Goal: Information Seeking & Learning: Learn about a topic

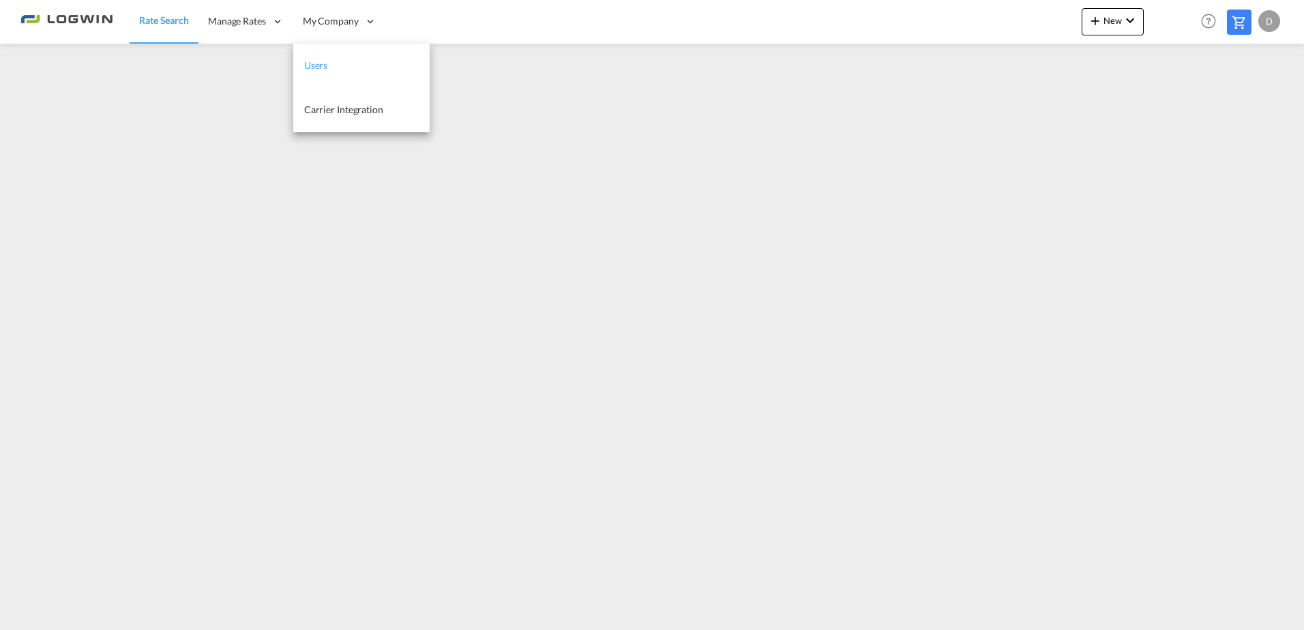
click at [348, 56] on link "Users" at bounding box center [361, 66] width 136 height 44
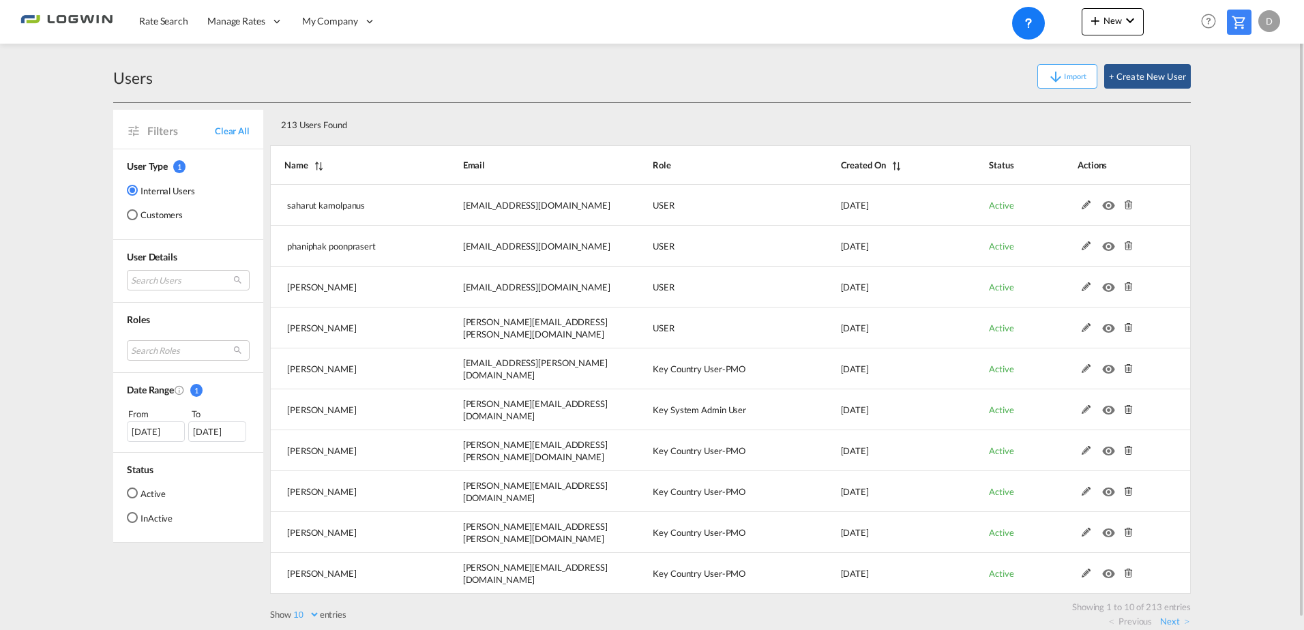
click at [731, 145] on div "Show 10 25 50 100 entries Search: Name Email Role Created On Status Actions sah…" at bounding box center [730, 384] width 920 height 485
click at [747, 139] on div "213 Users Found" at bounding box center [730, 122] width 920 height 39
click at [756, 130] on div "213 Users Found" at bounding box center [684, 122] width 819 height 28
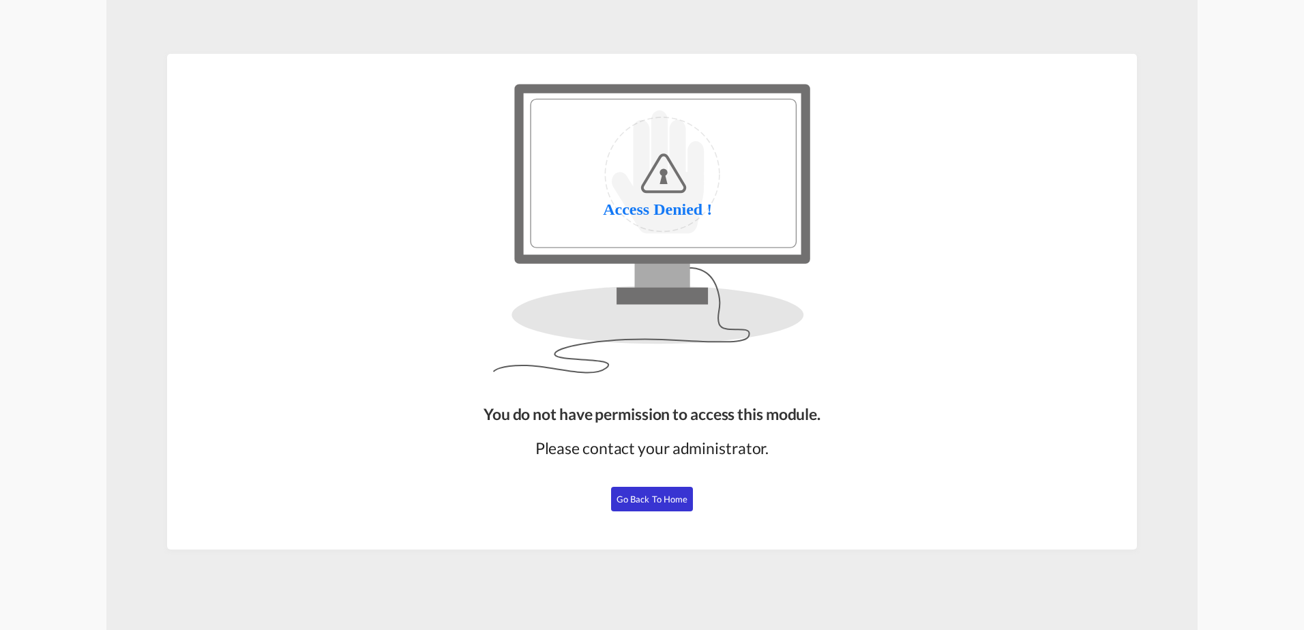
click at [668, 494] on span "Go Back to Home" at bounding box center [652, 499] width 72 height 11
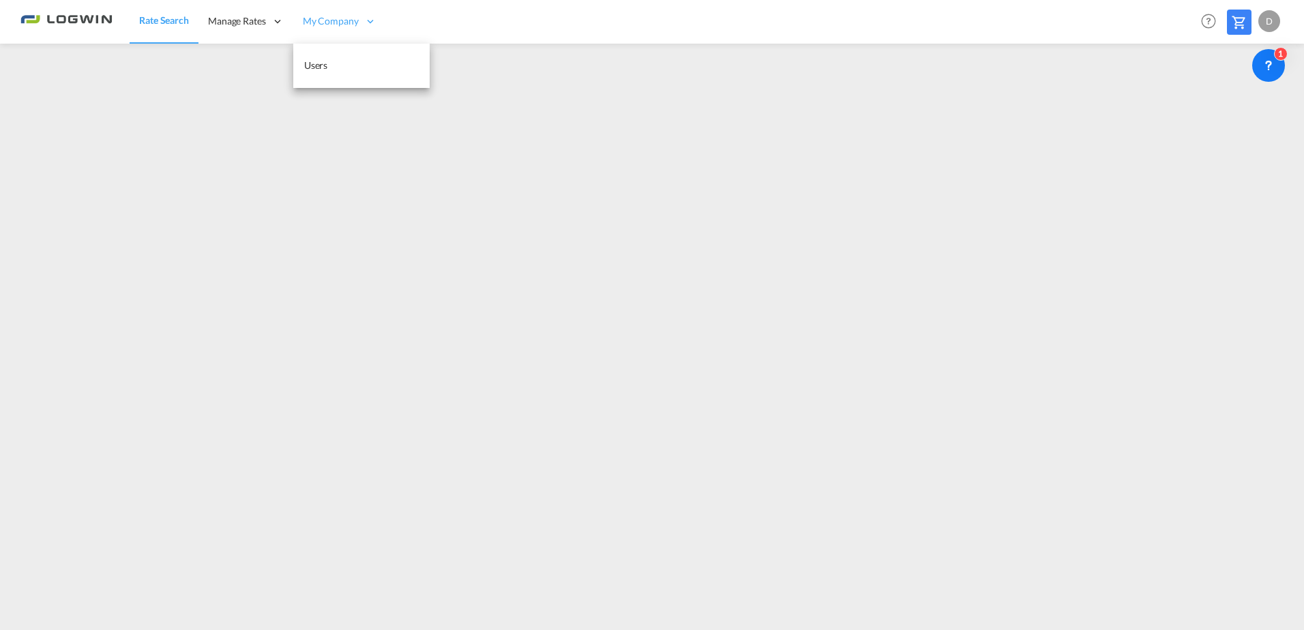
click at [345, 29] on div "My Company" at bounding box center [339, 21] width 93 height 44
click at [341, 66] on link "Users" at bounding box center [361, 66] width 136 height 44
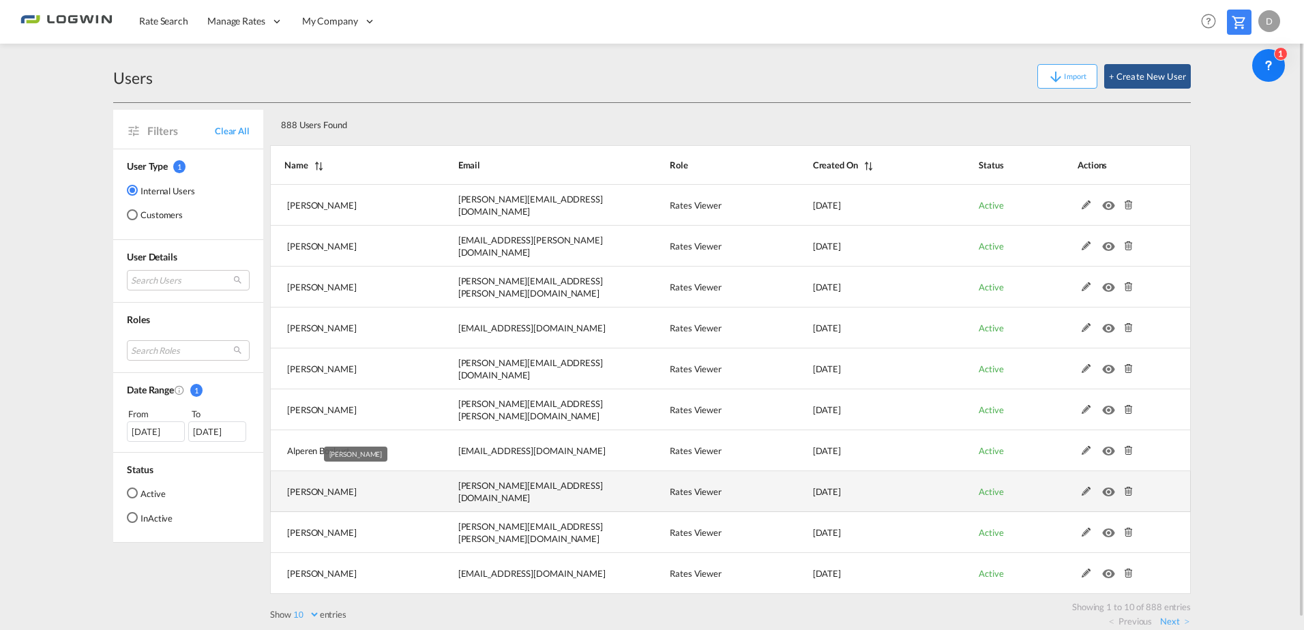
scroll to position [12, 0]
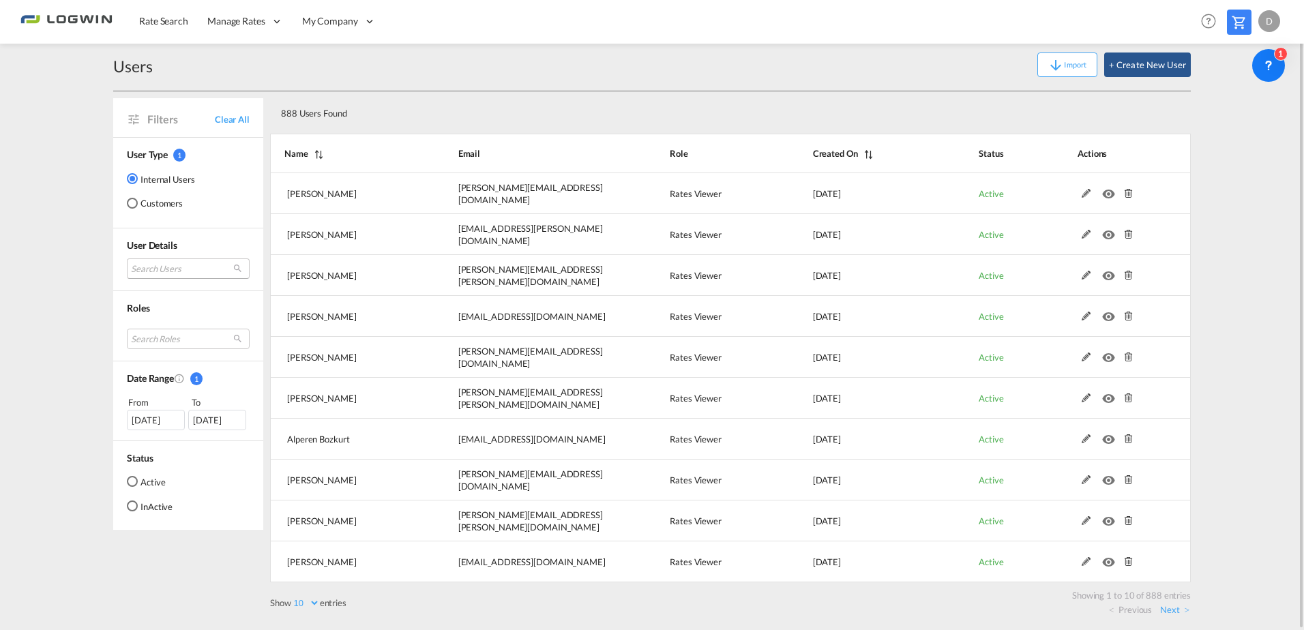
click at [153, 267] on md-select "Search Users asela Fallahilah asela.fallahilah@logwin-logistics.com kamila Dawi…" at bounding box center [188, 268] width 123 height 20
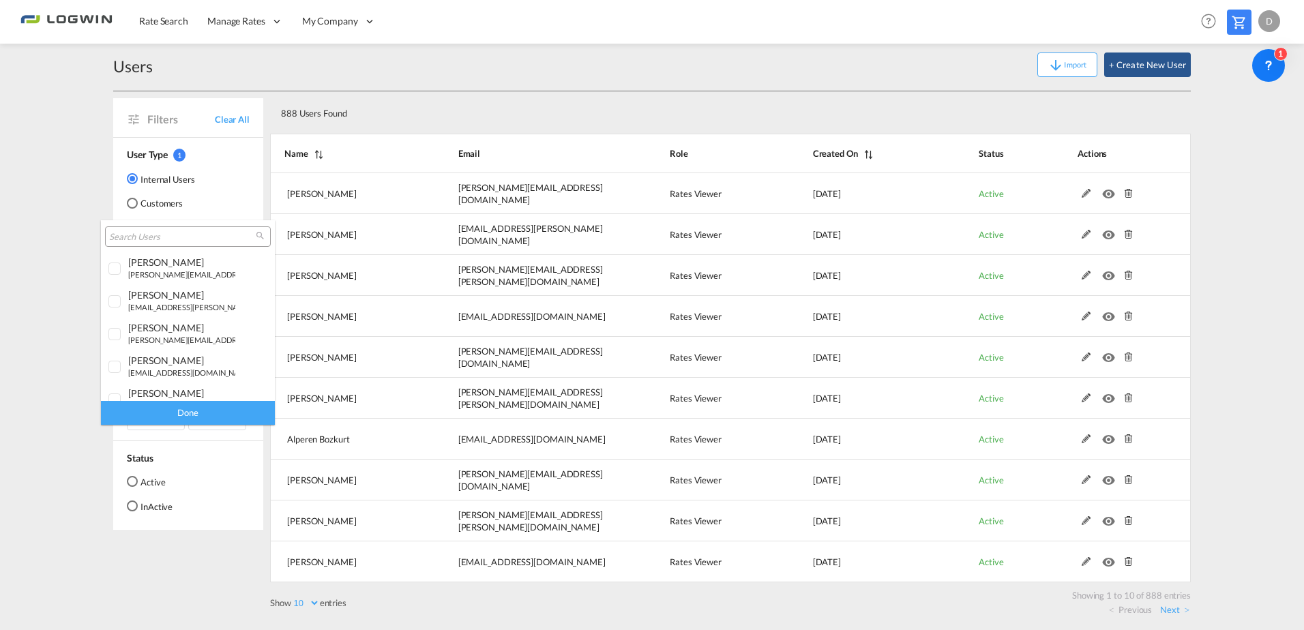
click at [167, 238] on input "search" at bounding box center [182, 237] width 147 height 12
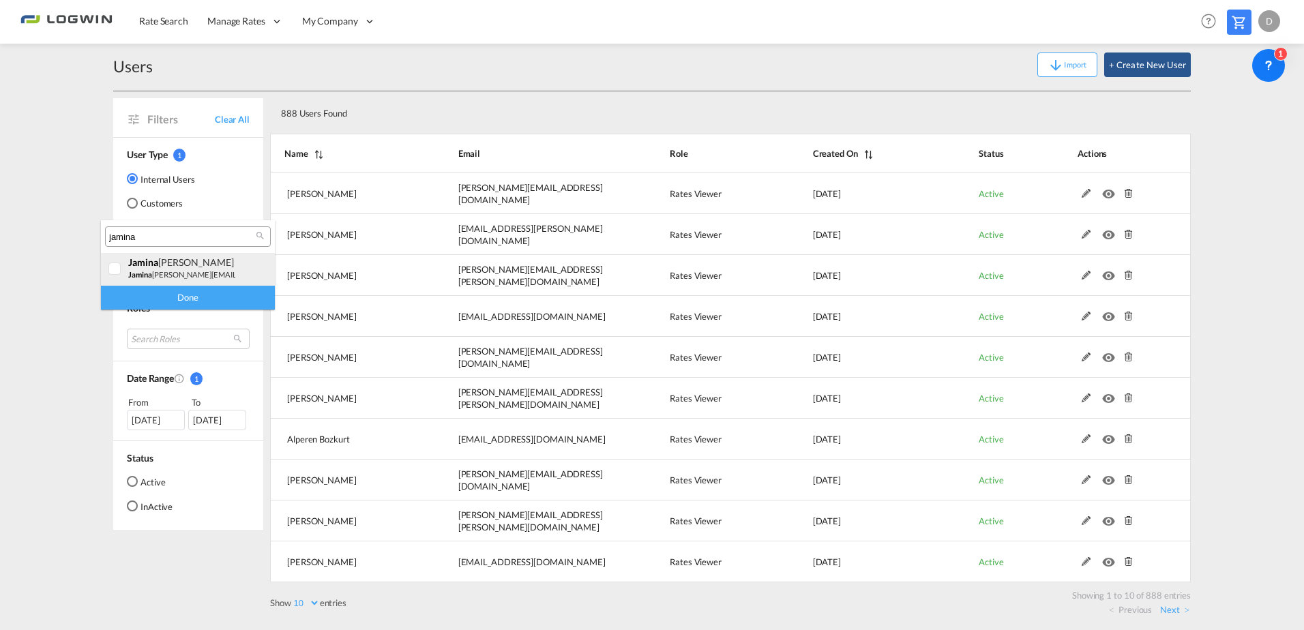
type input "jamina"
click at [186, 265] on div "jamina gina Fehl" at bounding box center [181, 262] width 107 height 12
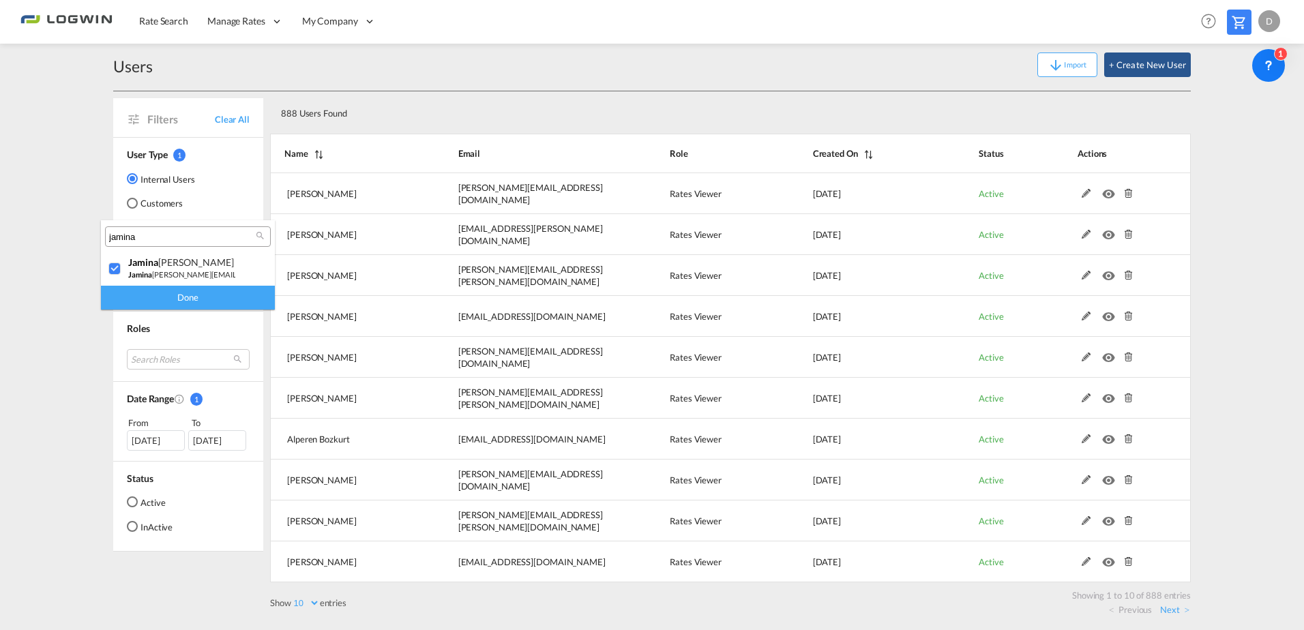
click at [200, 301] on div "Done" at bounding box center [188, 298] width 174 height 24
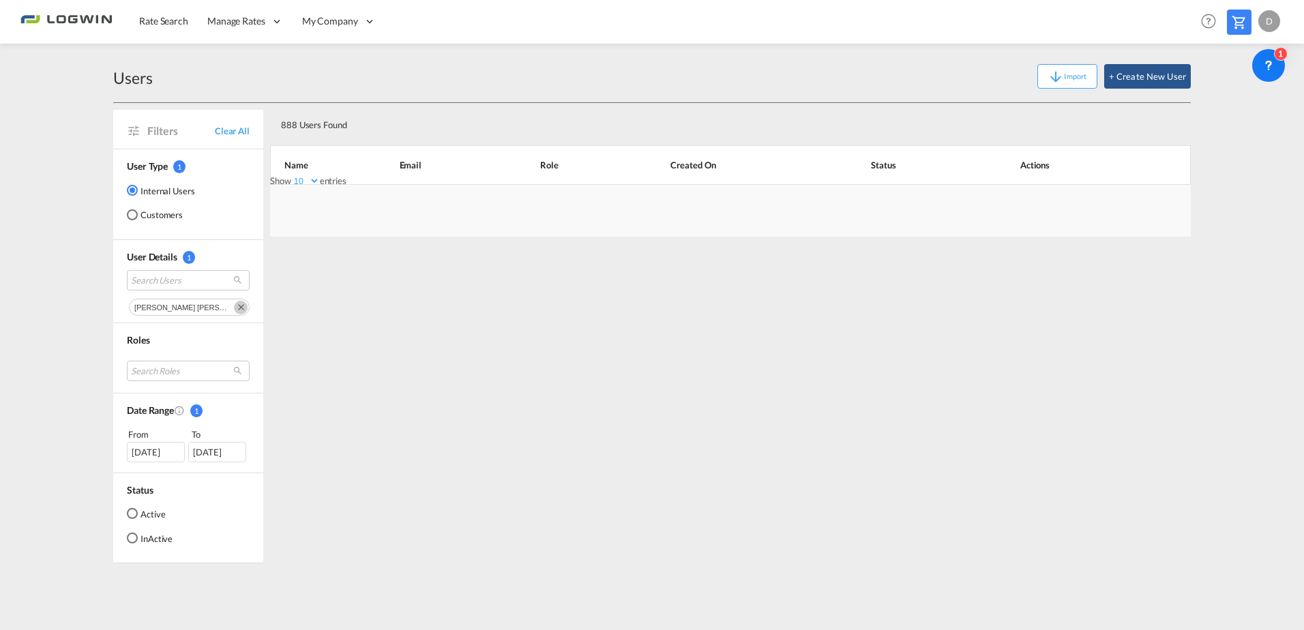
scroll to position [0, 0]
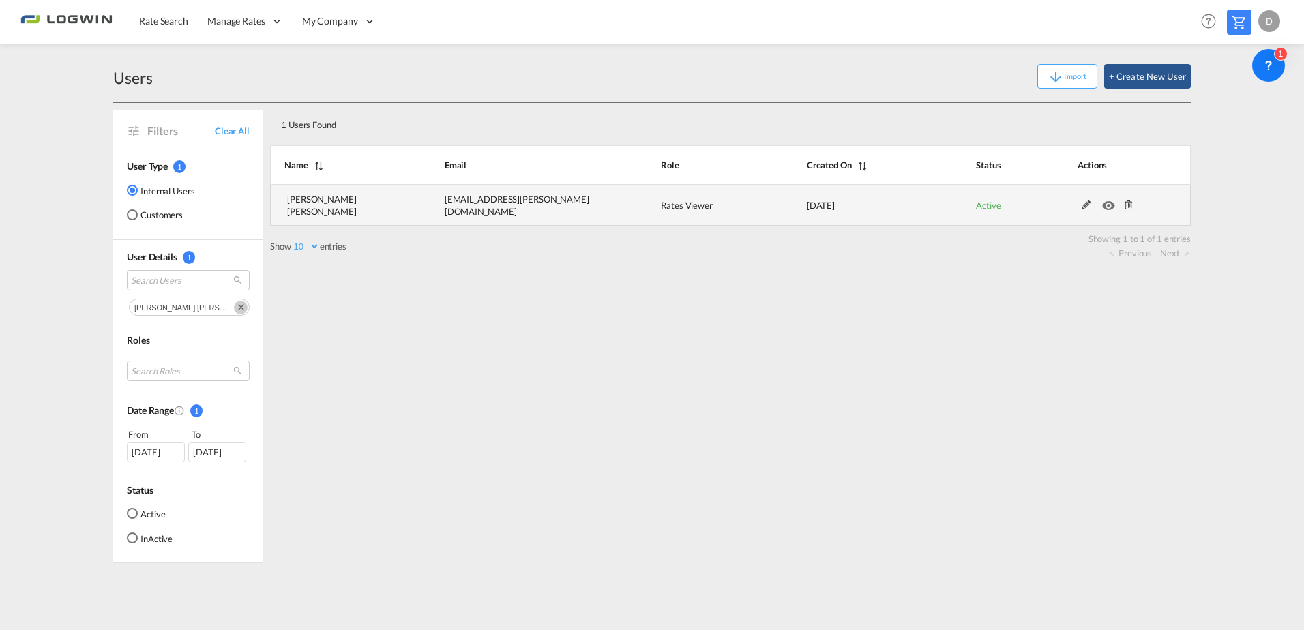
click at [1126, 207] on md-icon at bounding box center [1129, 205] width 18 height 10
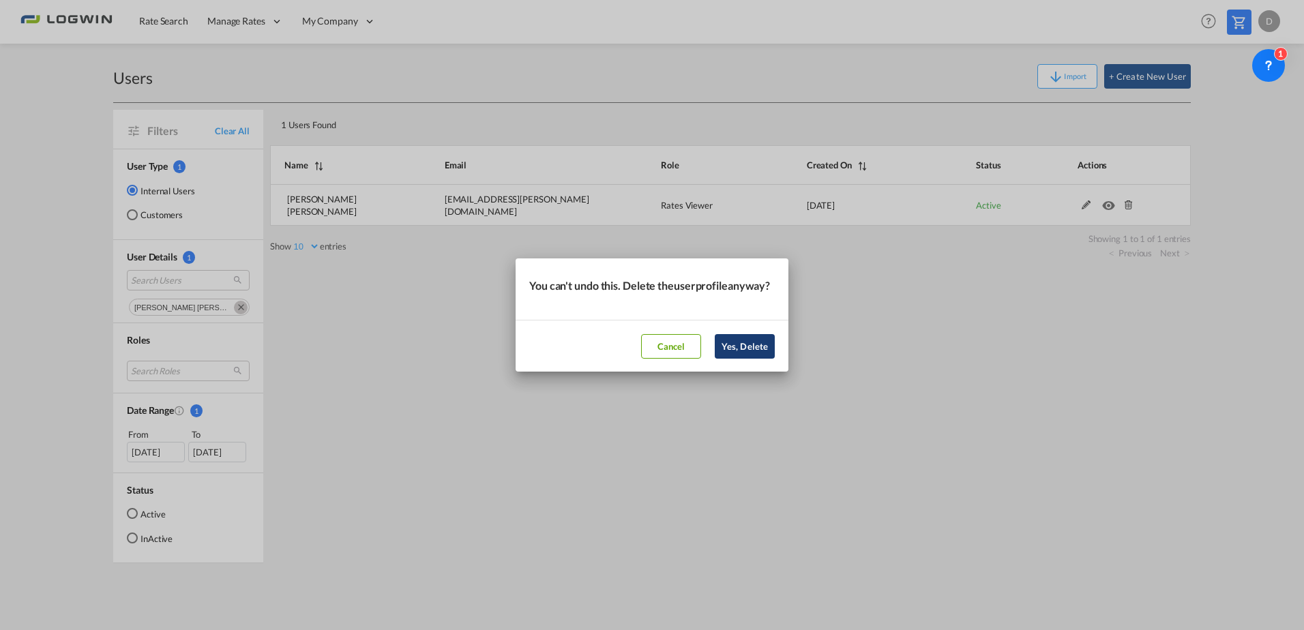
click at [756, 354] on button "Yes, Delete" at bounding box center [745, 346] width 60 height 25
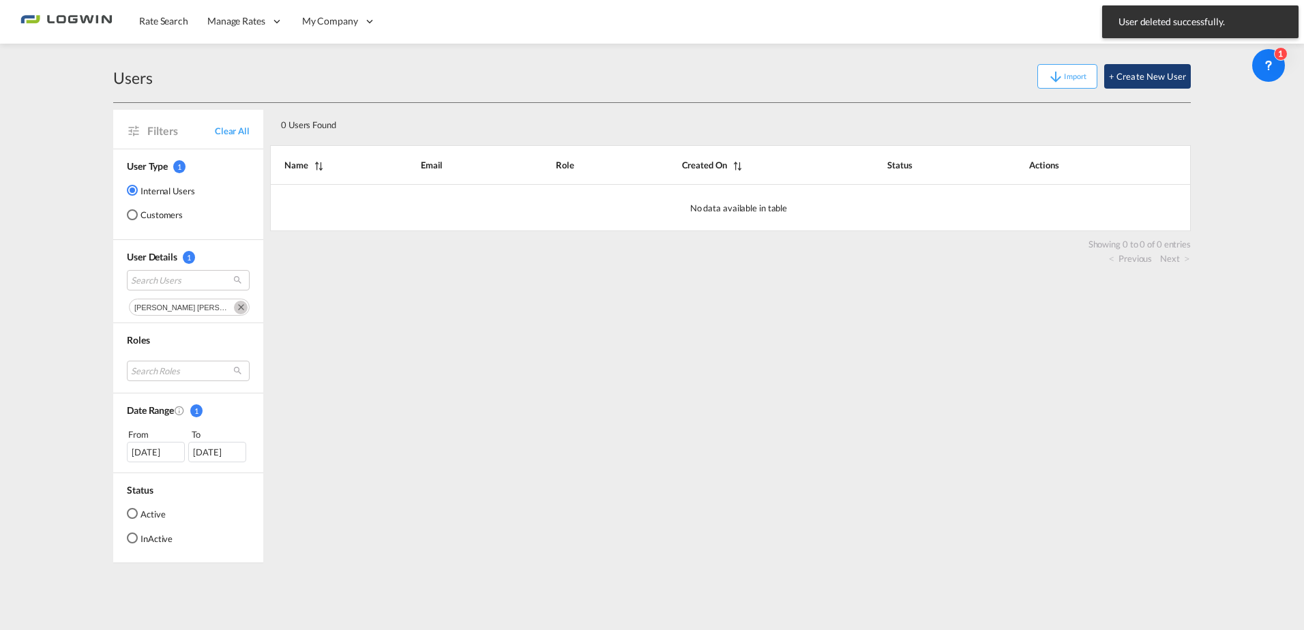
click at [1140, 80] on button "+ Create New User" at bounding box center [1147, 76] width 87 height 25
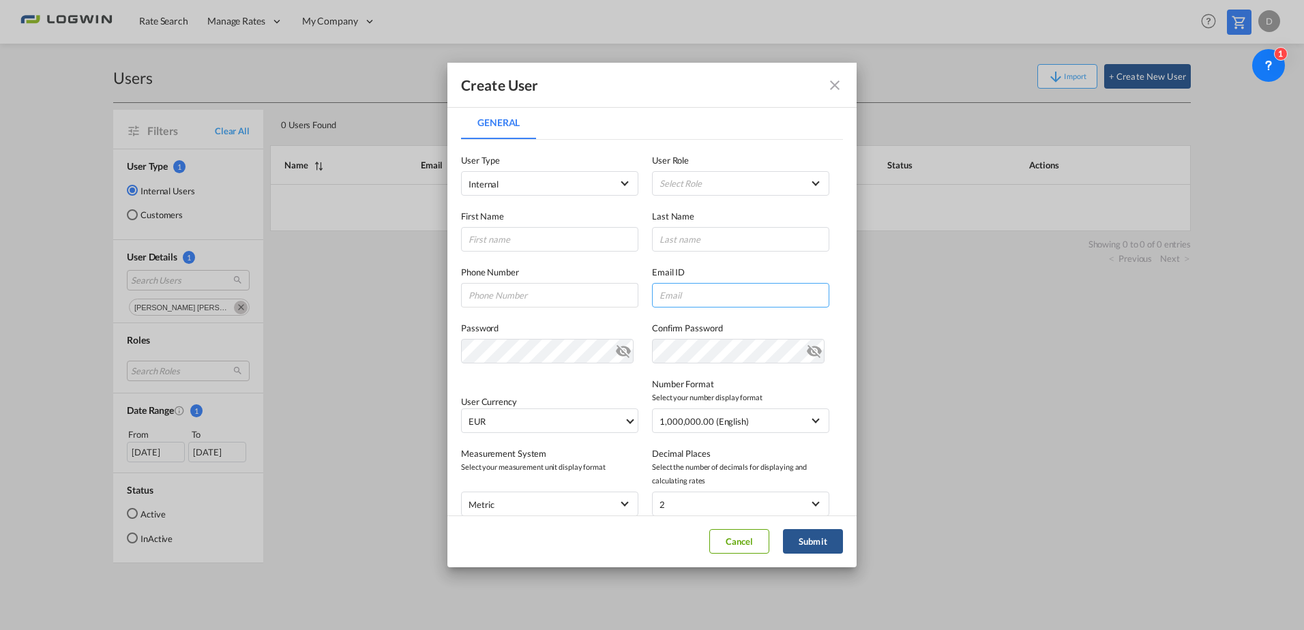
click at [678, 299] on input "General General ..." at bounding box center [740, 295] width 177 height 25
paste input "jamina.jonack@logwin-logistics.com"
type input "jamina.jonack@logwin-logistics.com"
click at [543, 239] on input "General General ..." at bounding box center [549, 239] width 177 height 25
type input "Jamina"
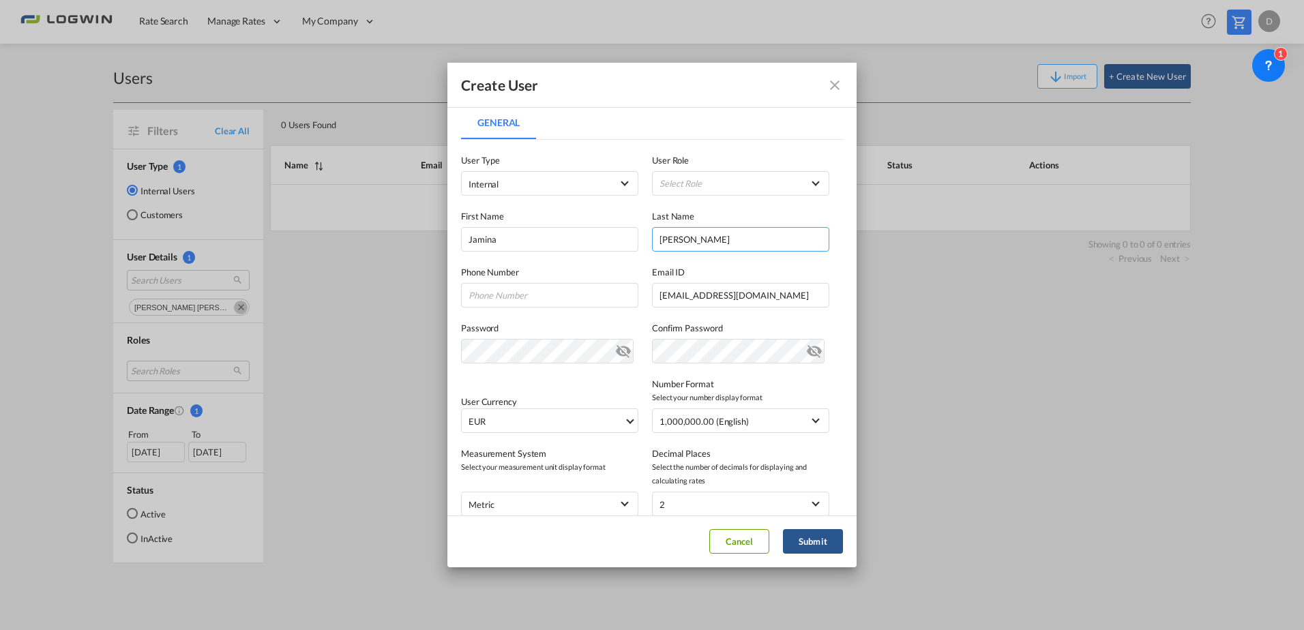
type input "Jonack"
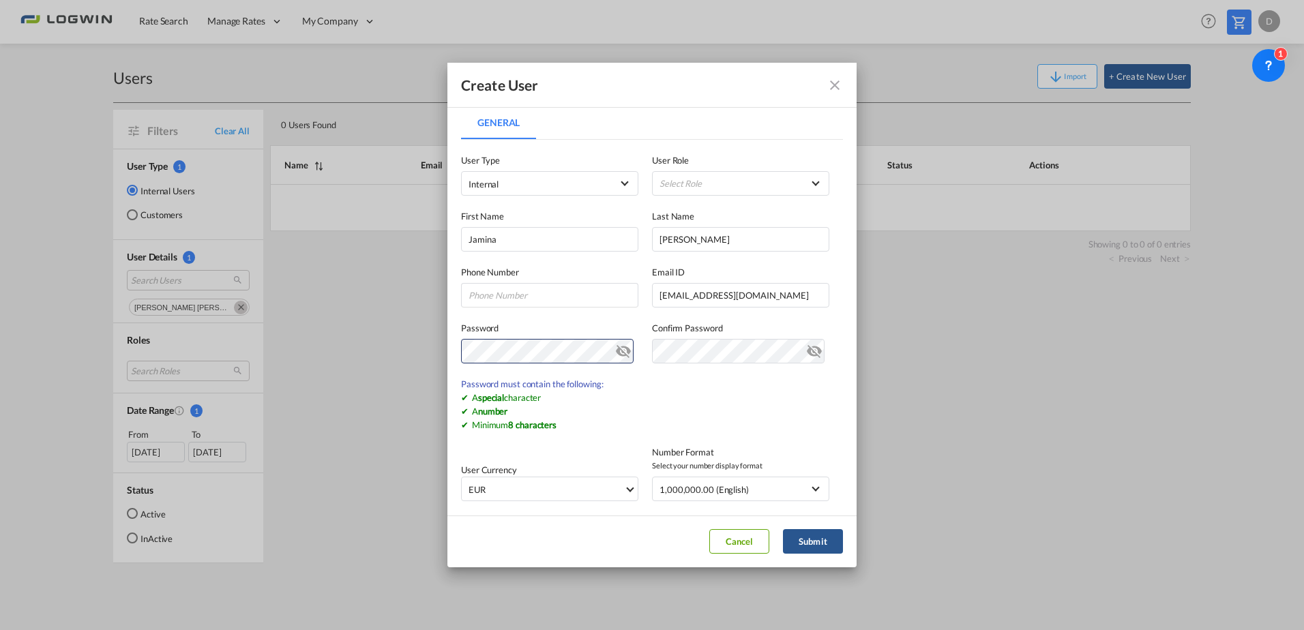
click at [618, 352] on md-icon "icon-eye-off" at bounding box center [623, 348] width 16 height 16
click at [455, 344] on md-dialog-content "General General User Type Internal Internal Customer User Role Select Role ADMI…" at bounding box center [651, 310] width 409 height 408
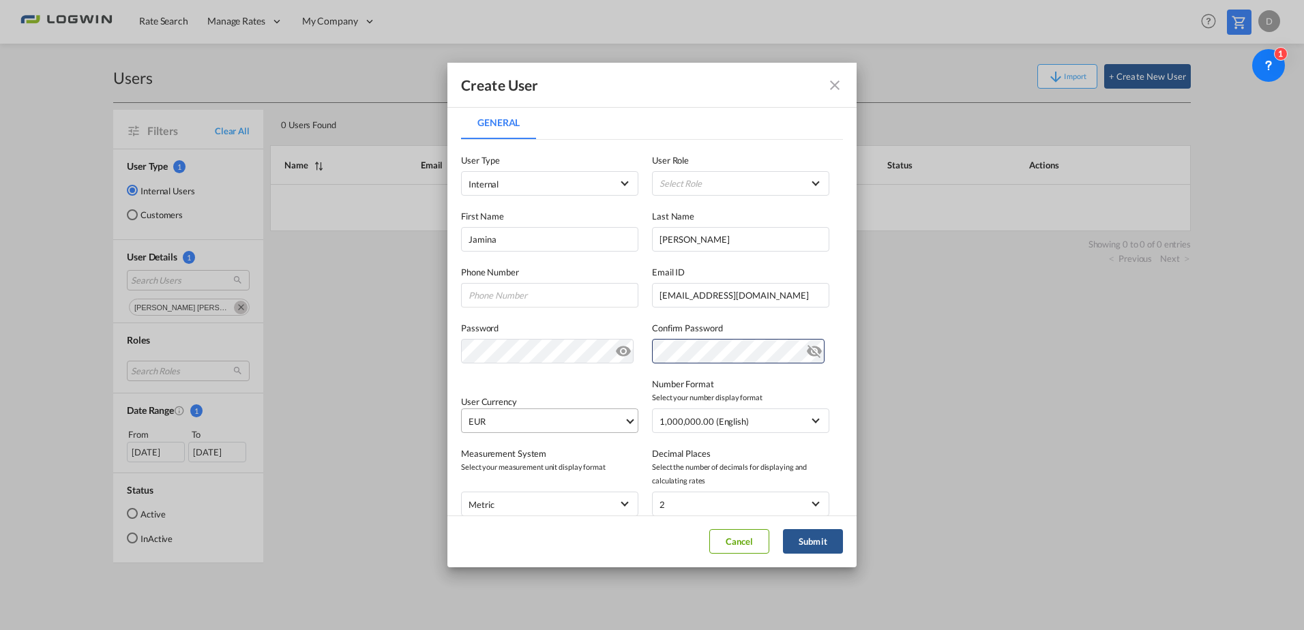
click at [556, 415] on span "EUR" at bounding box center [545, 422] width 155 height 14
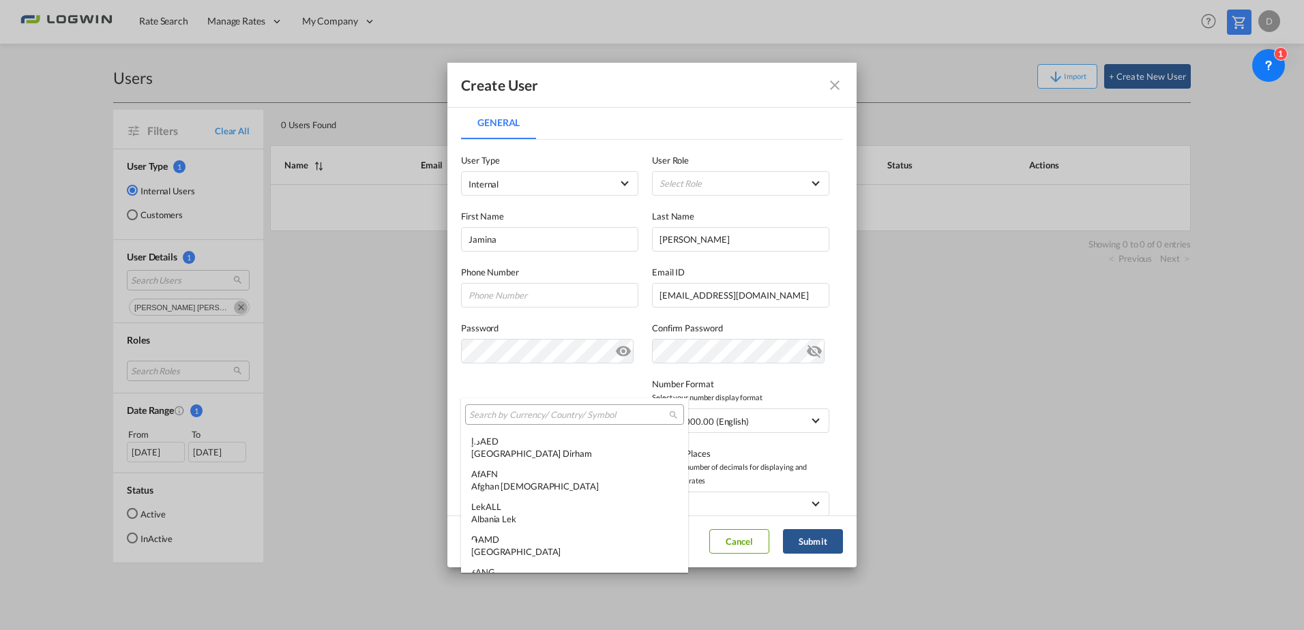
scroll to position [1369, 0]
click at [544, 417] on input "search" at bounding box center [569, 415] width 200 height 12
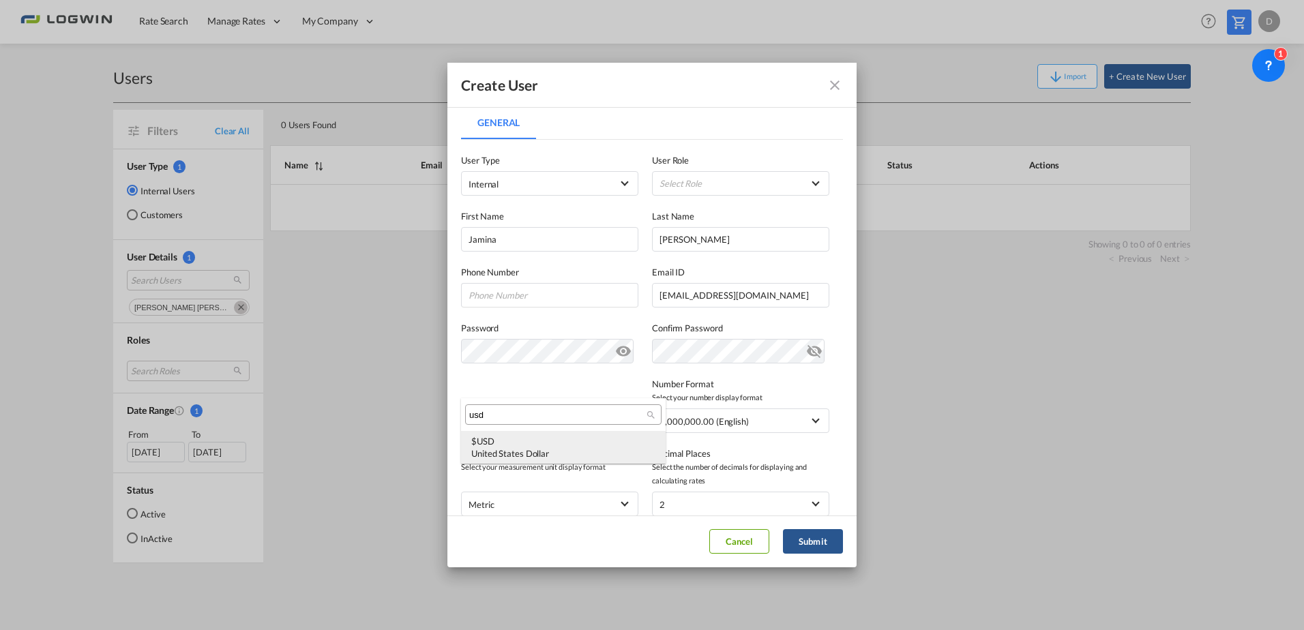
type input "usd"
click at [539, 447] on div "United States Dollar" at bounding box center [563, 453] width 184 height 12
click at [719, 193] on md-select "Select Role ADMIN GLOBAL Essentials Admin GLOBAL Essentials Manager GLOBAL Esse…" at bounding box center [740, 183] width 177 height 25
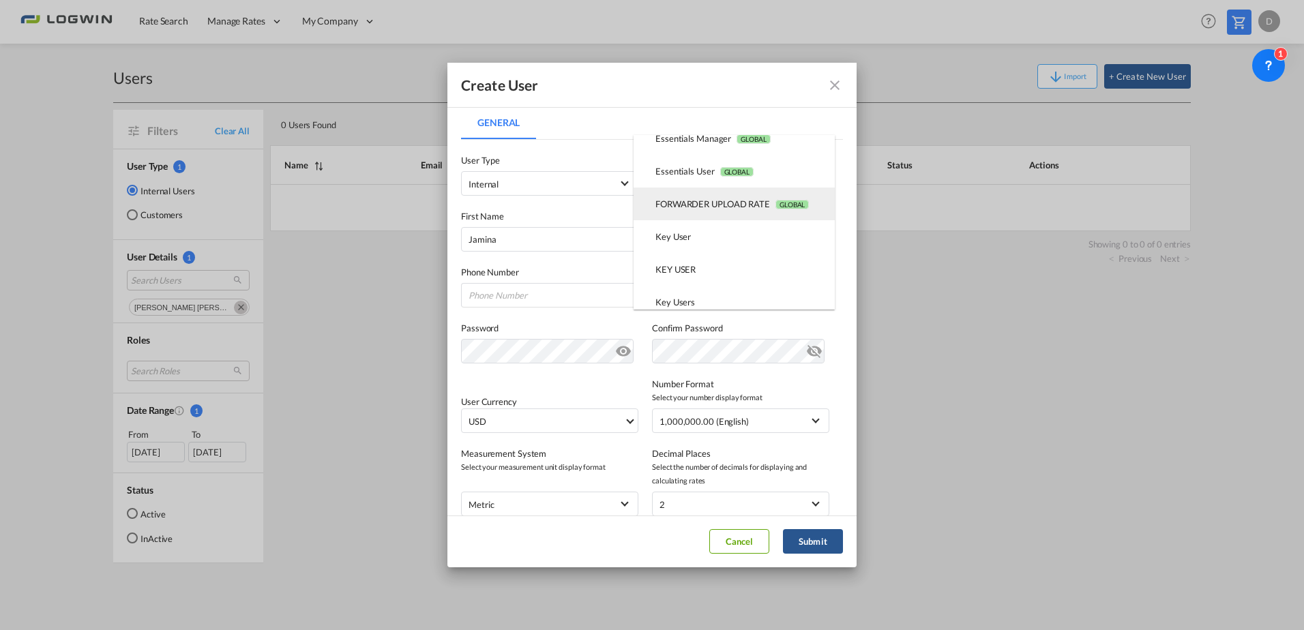
scroll to position [273, 0]
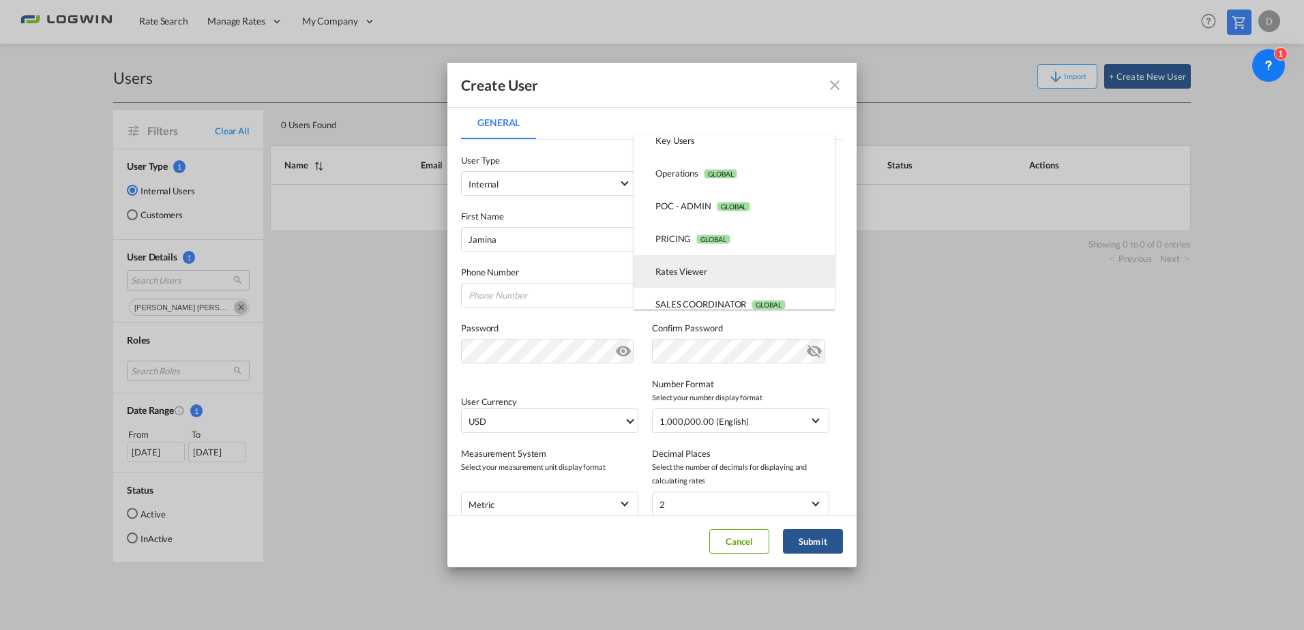
click at [691, 260] on md-option "Rates Viewer USER_DEFINED" at bounding box center [733, 271] width 201 height 33
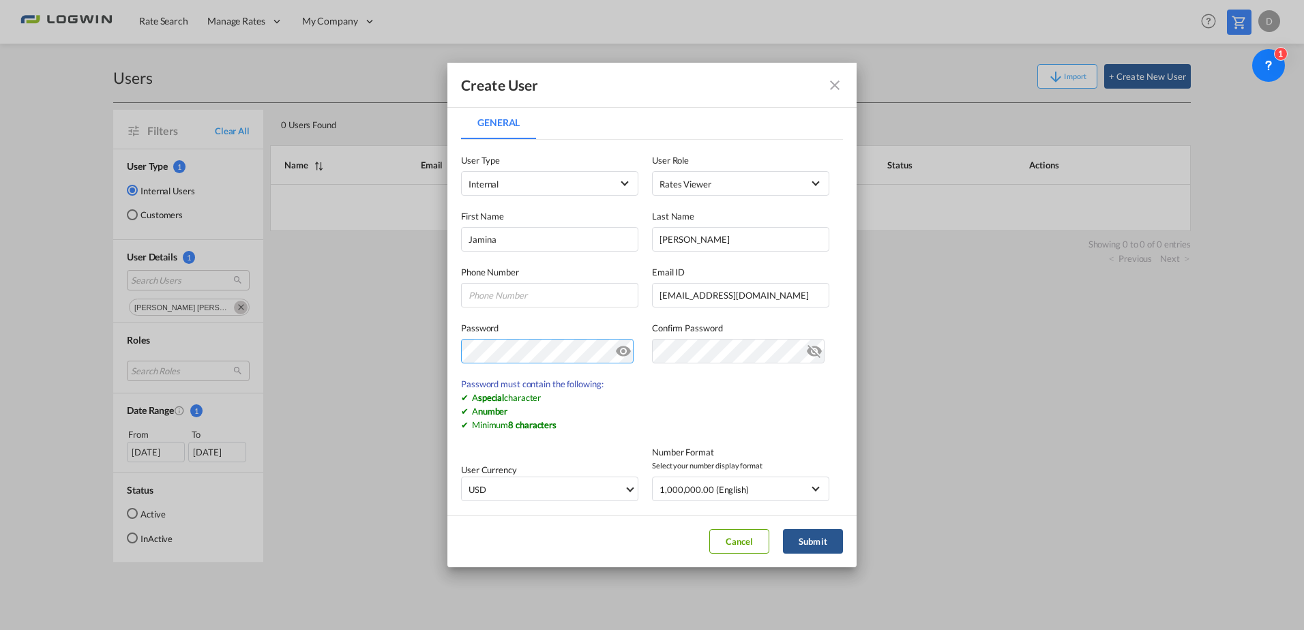
click at [437, 356] on div "Create User General General User Type Internal Internal Customer User Role Rate…" at bounding box center [652, 315] width 1304 height 630
click at [808, 541] on button "Submit" at bounding box center [813, 541] width 60 height 25
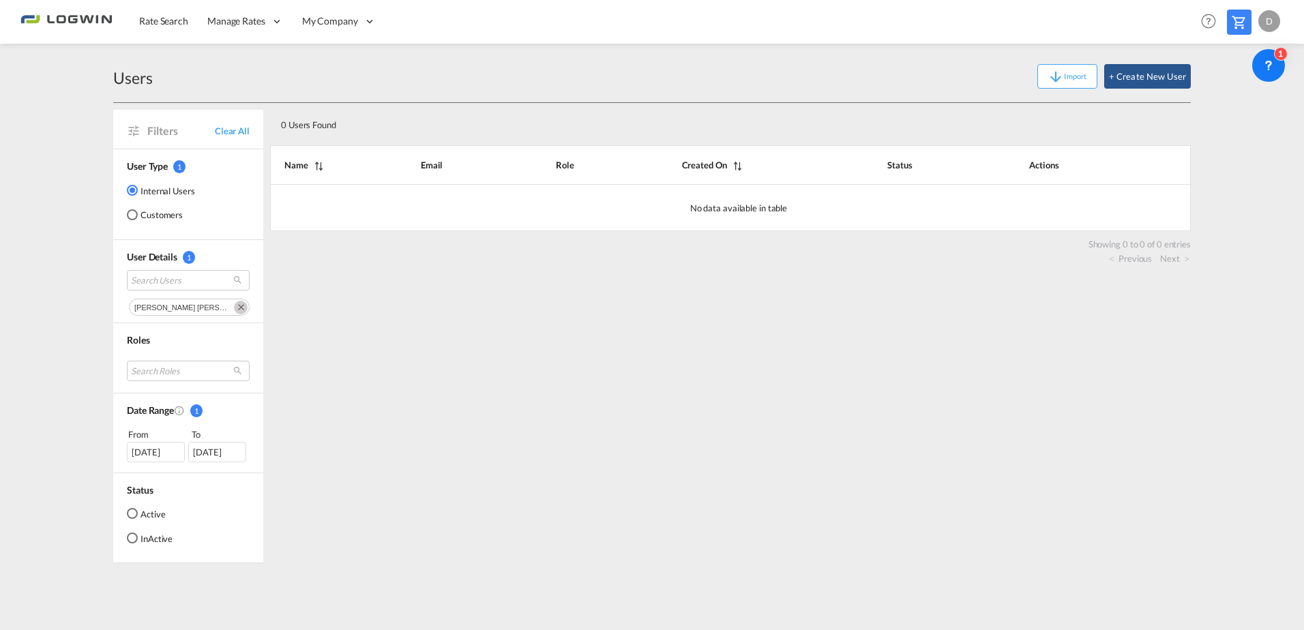
click at [809, 128] on div "0 Users Found" at bounding box center [684, 122] width 819 height 28
click at [153, 15] on span "Rate Search" at bounding box center [163, 21] width 49 height 12
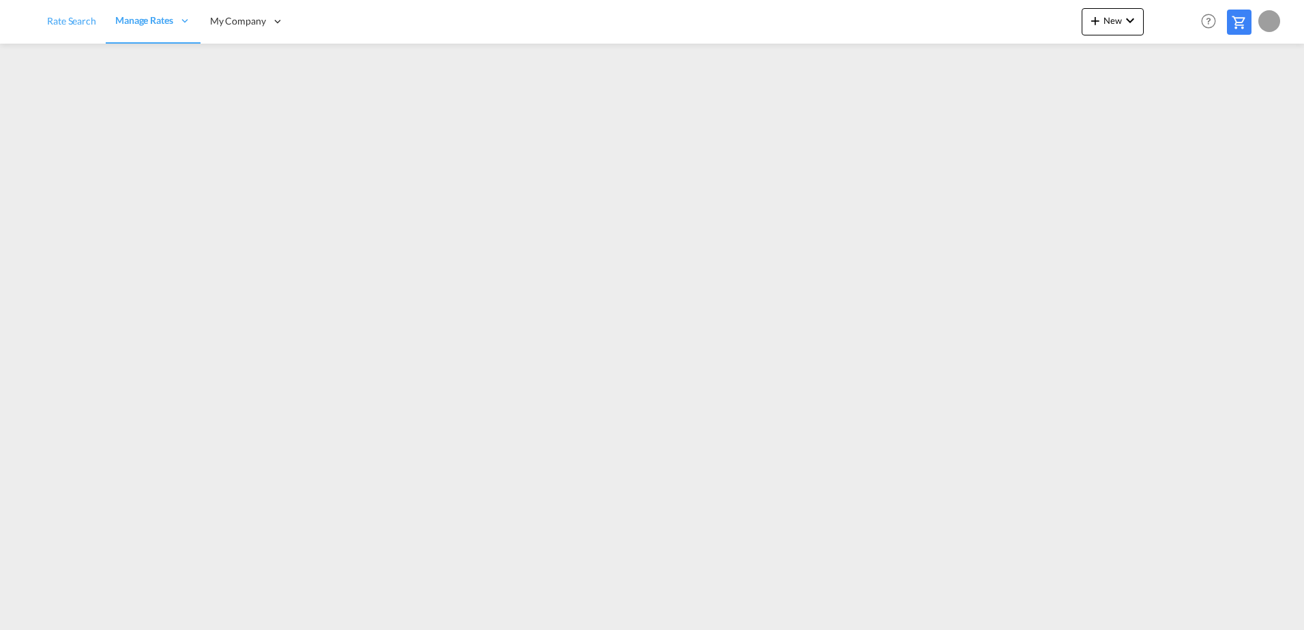
click at [84, 31] on link "Rate Search" at bounding box center [72, 21] width 68 height 44
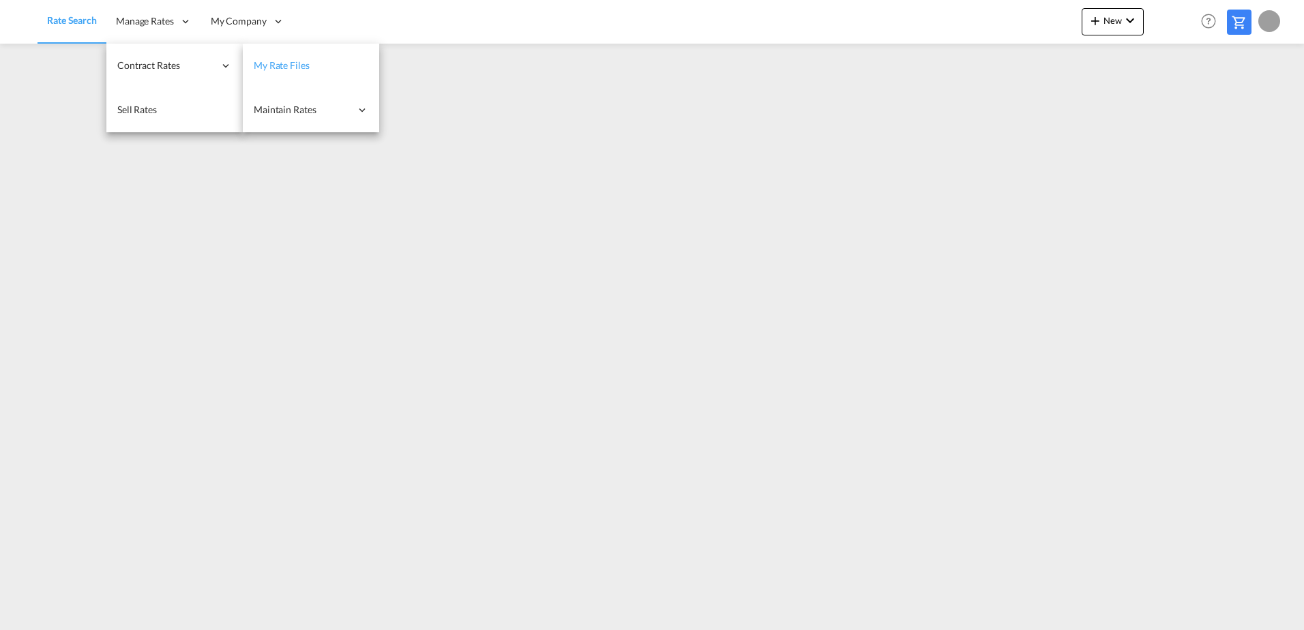
click at [261, 61] on span "My Rate Files" at bounding box center [282, 65] width 56 height 12
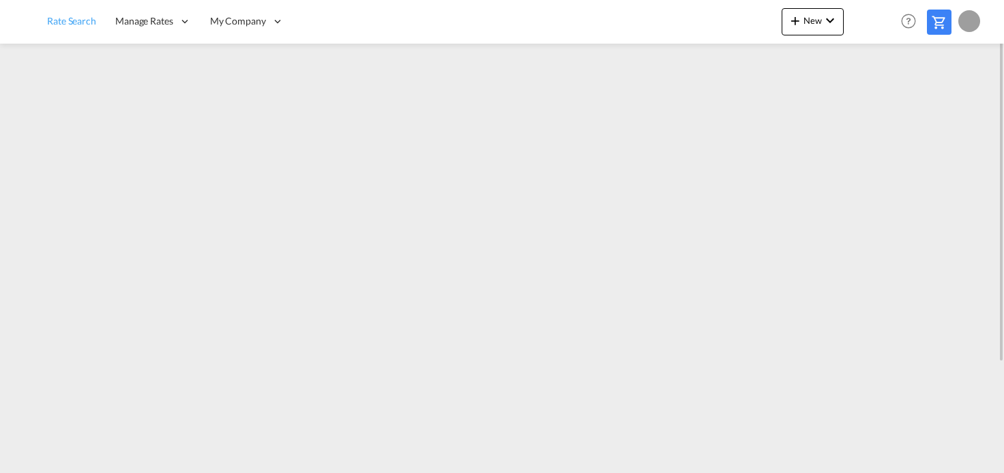
click at [94, 35] on link "Rate Search" at bounding box center [72, 21] width 68 height 44
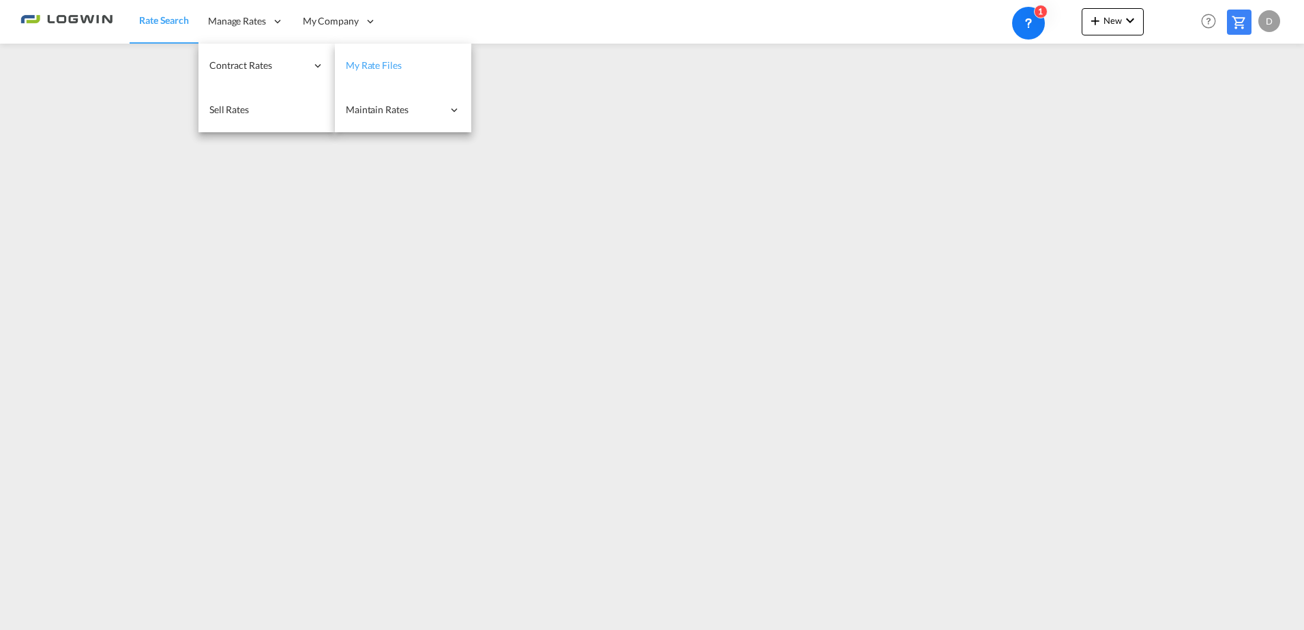
click at [433, 69] on link "My Rate Files" at bounding box center [403, 66] width 136 height 44
